Goal: Check status: Check status

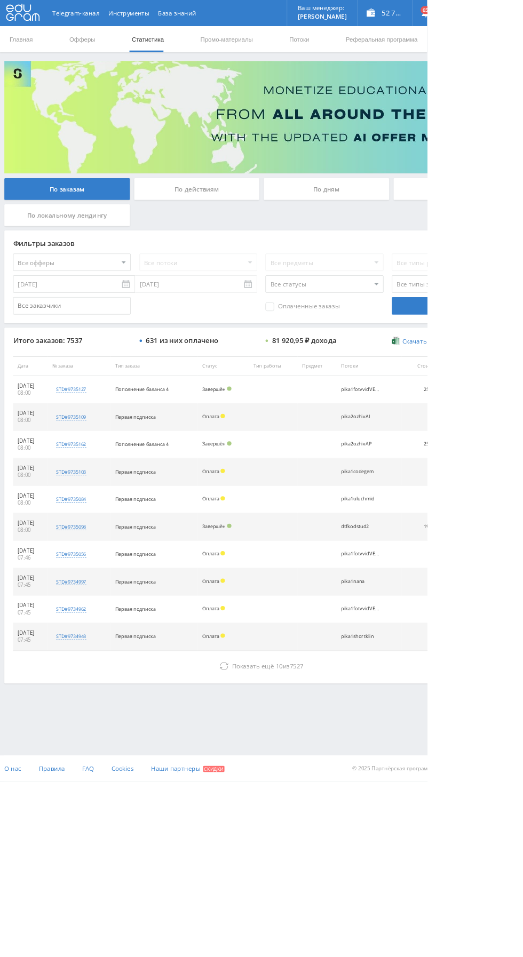
click at [412, 237] on div "По дням" at bounding box center [400, 231] width 154 height 27
click at [0, 0] on input "По дням" at bounding box center [0, 0] width 0 height 0
click at [404, 229] on div "По дням" at bounding box center [400, 231] width 154 height 27
click at [0, 0] on input "По дням" at bounding box center [0, 0] width 0 height 0
